Goal: Task Accomplishment & Management: Manage account settings

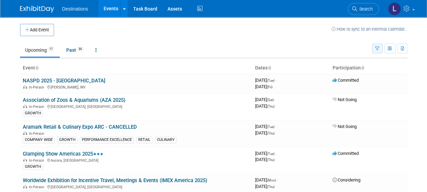
click at [380, 47] on button "button" at bounding box center [377, 49] width 11 height 10
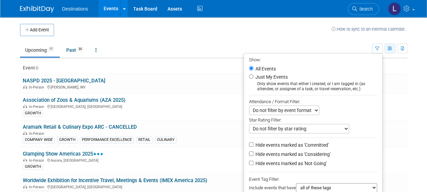
click at [390, 51] on button "button" at bounding box center [390, 49] width 11 height 10
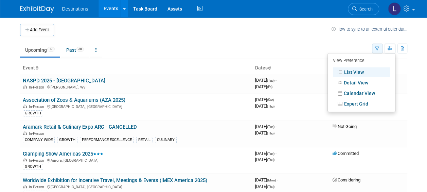
click at [378, 49] on icon "button" at bounding box center [377, 49] width 4 height 4
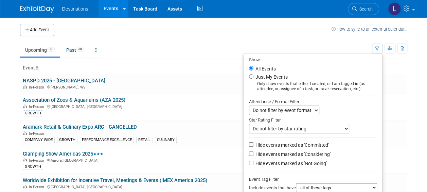
click at [264, 76] on label "Just My Events" at bounding box center [271, 76] width 34 height 7
click at [254, 76] on input "Just My Events" at bounding box center [251, 76] width 4 height 4
radio input "true"
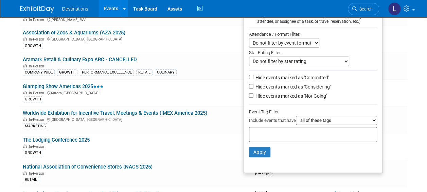
scroll to position [68, 0]
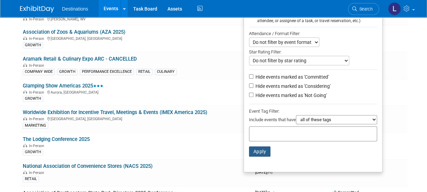
click at [256, 152] on button "Apply" at bounding box center [260, 151] width 22 height 10
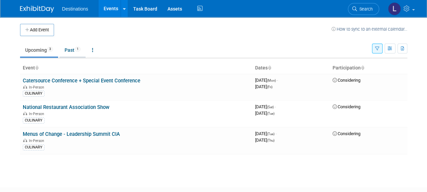
click at [70, 50] on link "Past 1" at bounding box center [72, 50] width 26 height 13
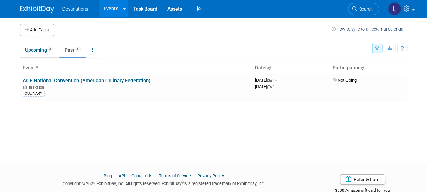
click at [27, 50] on link "Upcoming 3" at bounding box center [39, 50] width 38 height 13
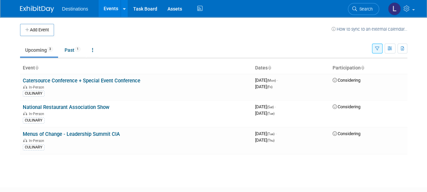
click at [377, 47] on icon "button" at bounding box center [377, 49] width 4 height 4
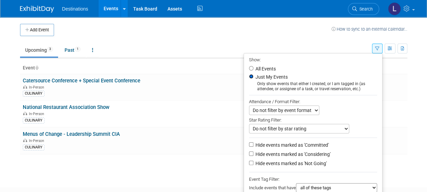
click at [249, 75] on input "Just My Events" at bounding box center [251, 76] width 4 height 4
click at [251, 68] on li "All Events" at bounding box center [313, 69] width 138 height 8
click at [250, 68] on input "All Events" at bounding box center [251, 68] width 4 height 4
radio input "true"
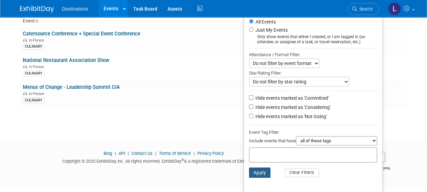
click at [259, 172] on button "Apply" at bounding box center [260, 172] width 22 height 10
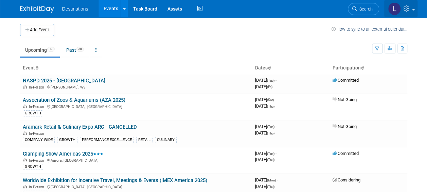
click at [415, 12] on link at bounding box center [400, 8] width 33 height 17
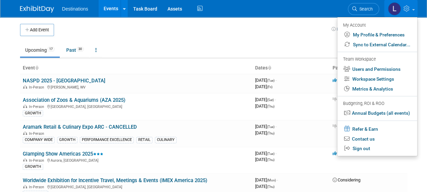
click at [260, 42] on td "Upcoming 17 Past 30 All Events 47 Past and Upcoming Grouped Annually Events gro…" at bounding box center [196, 47] width 352 height 22
